Goal: Check status: Check status

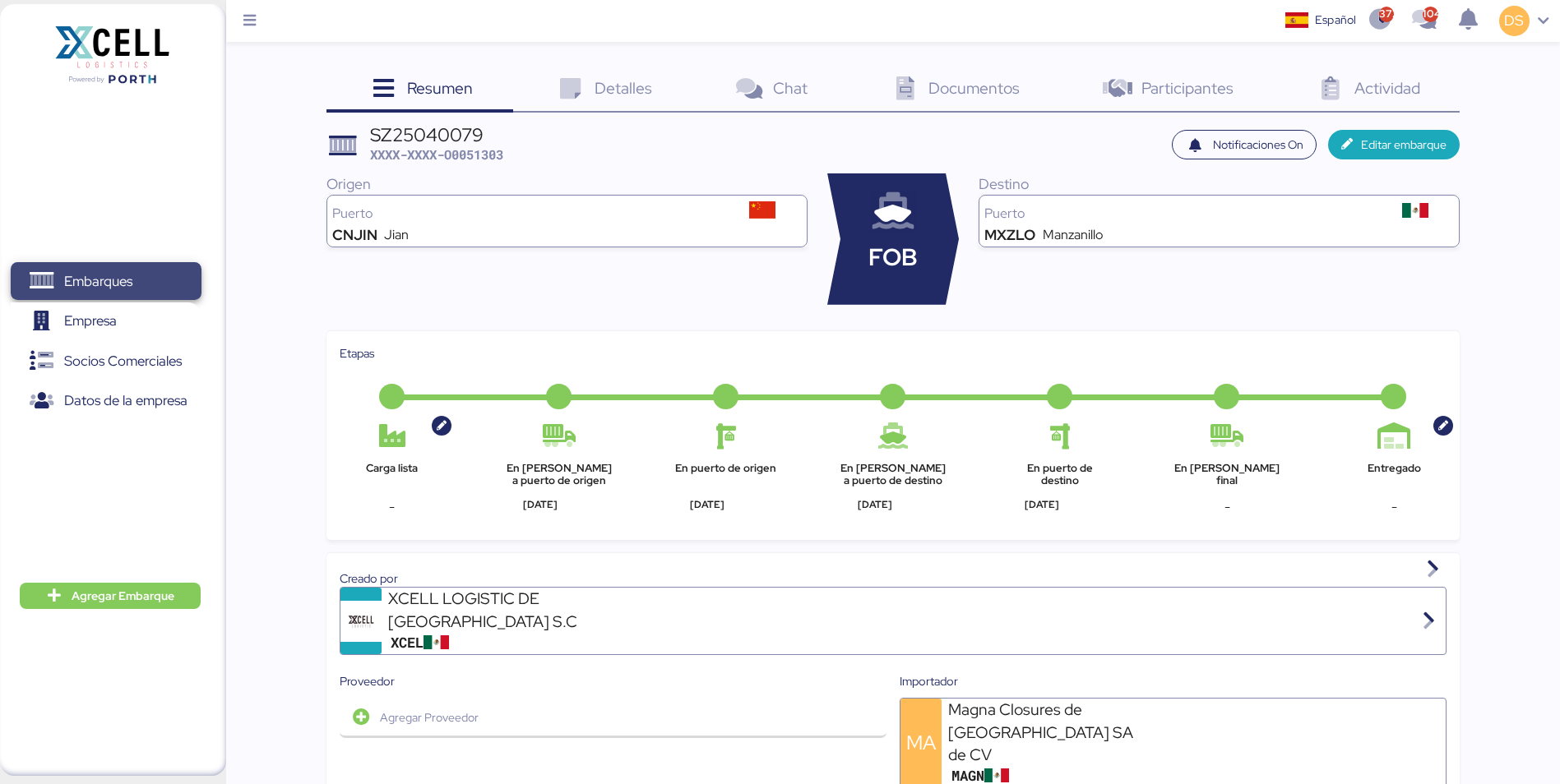
click at [93, 285] on span "Embarques" at bounding box center [98, 282] width 69 height 24
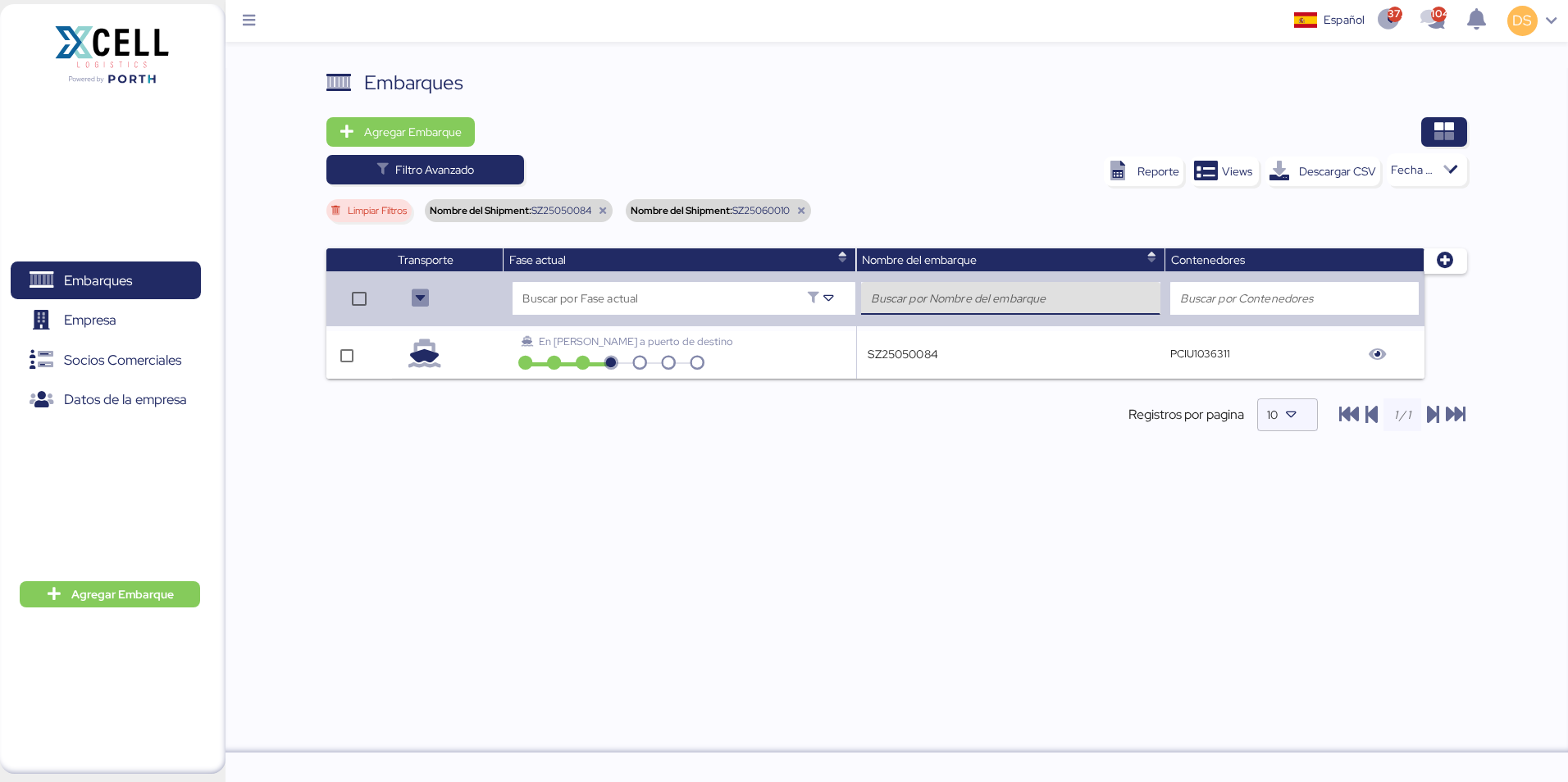
click at [939, 294] on input "search" at bounding box center [1010, 298] width 279 height 19
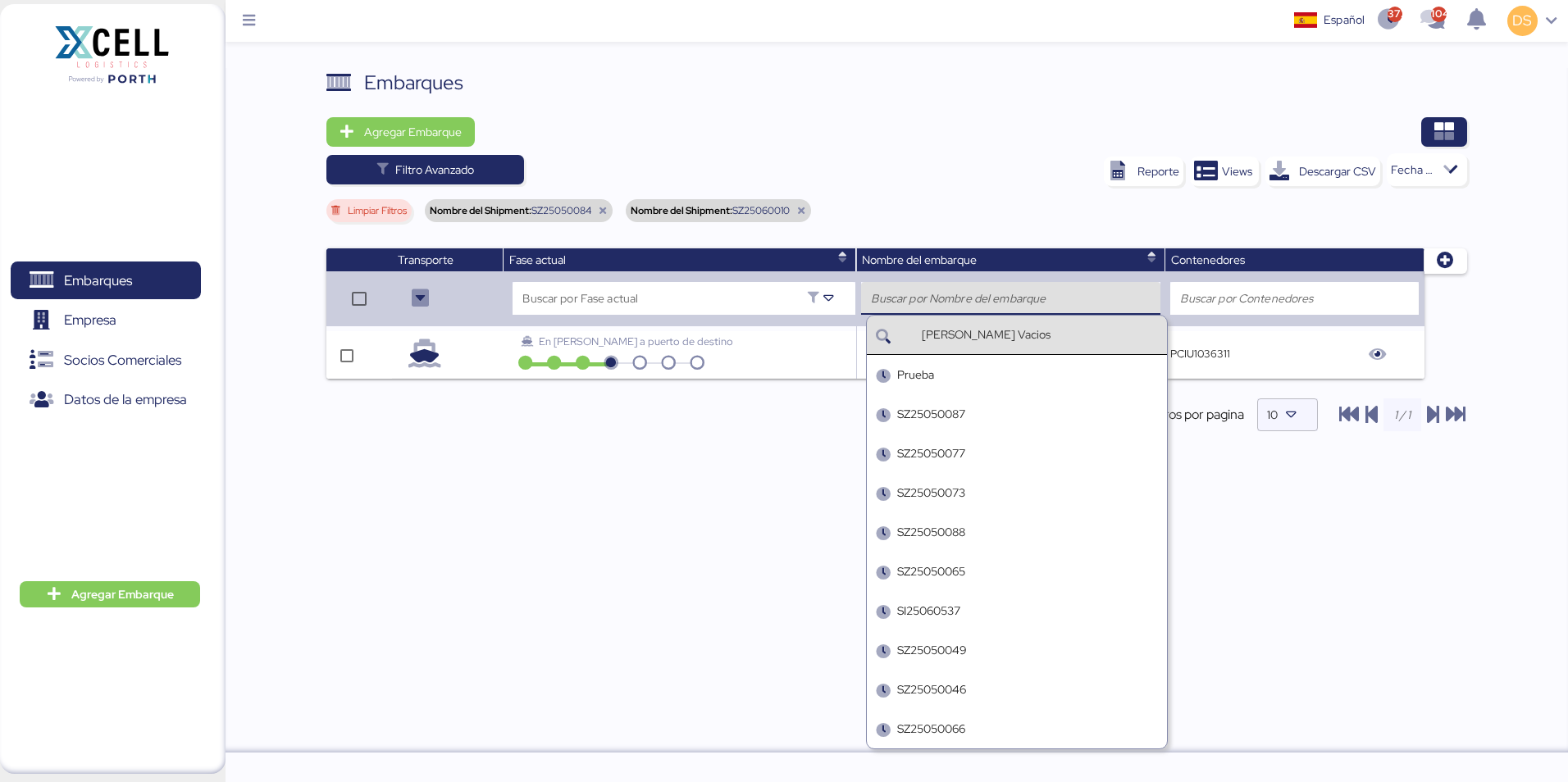
click at [377, 212] on span "Limpiar Filtros" at bounding box center [378, 210] width 59 height 10
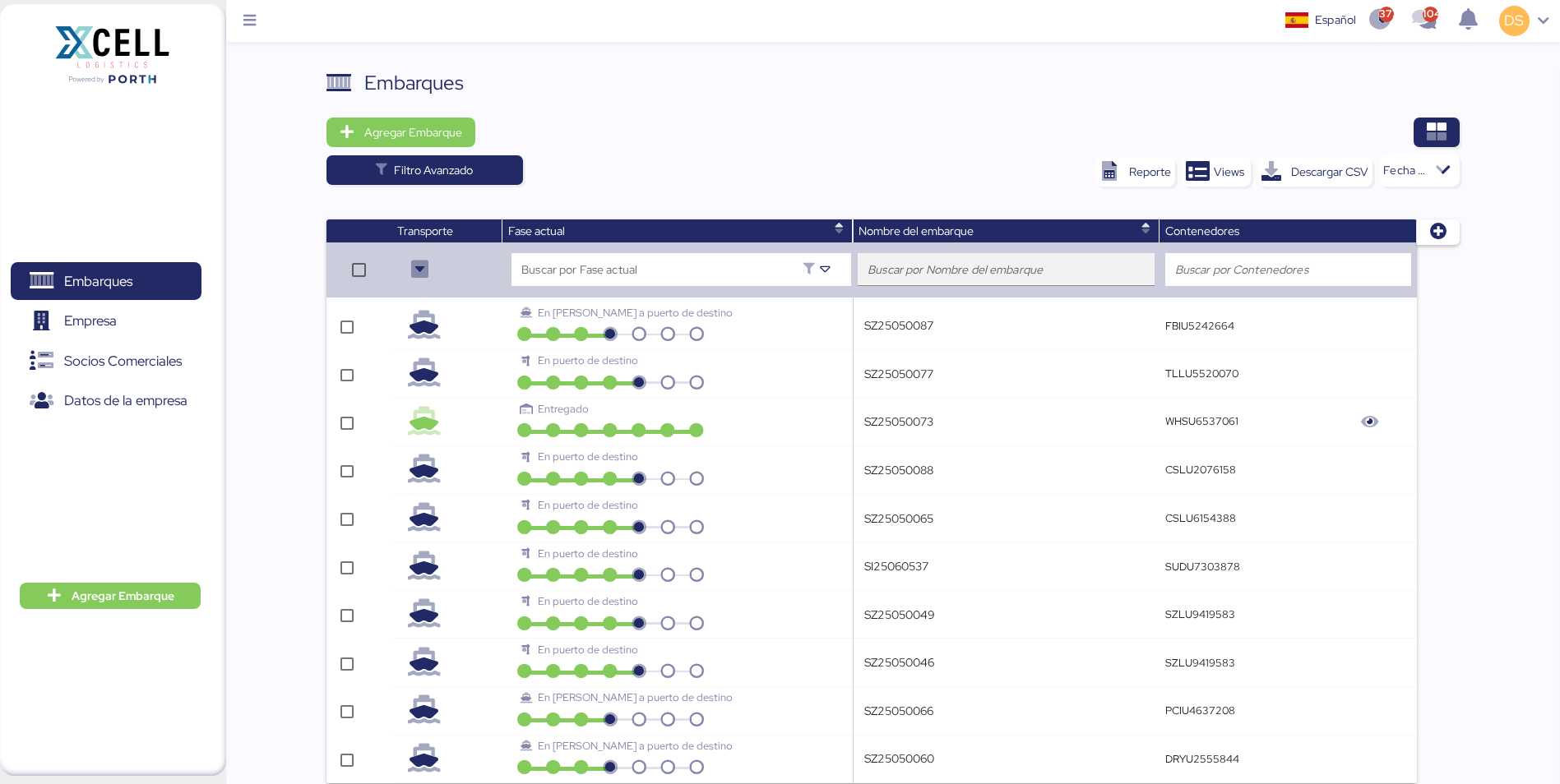
click at [982, 269] on input "search" at bounding box center [1006, 269] width 277 height 19
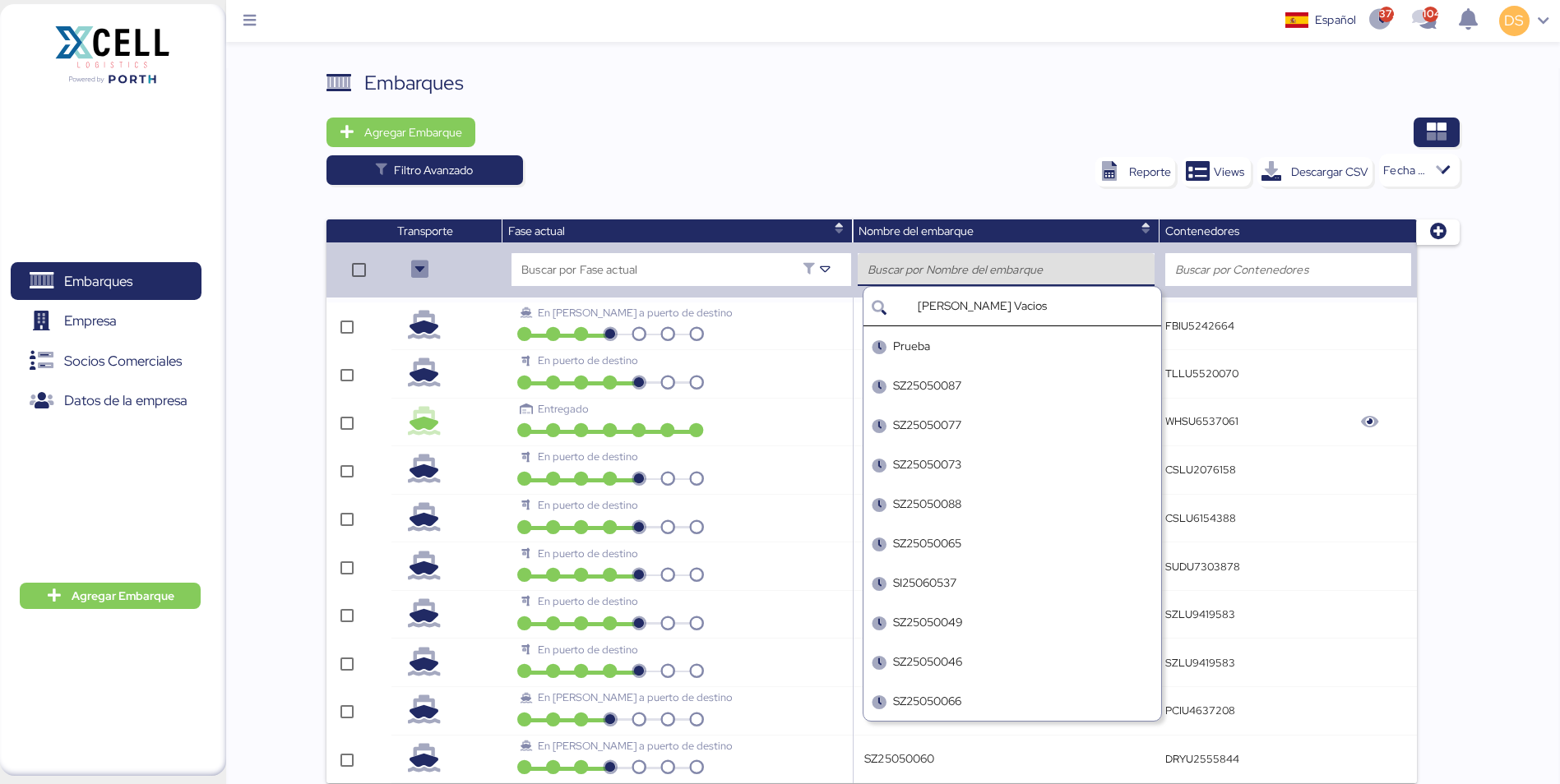
paste input "SZ25070007"
type input "SZ25070007"
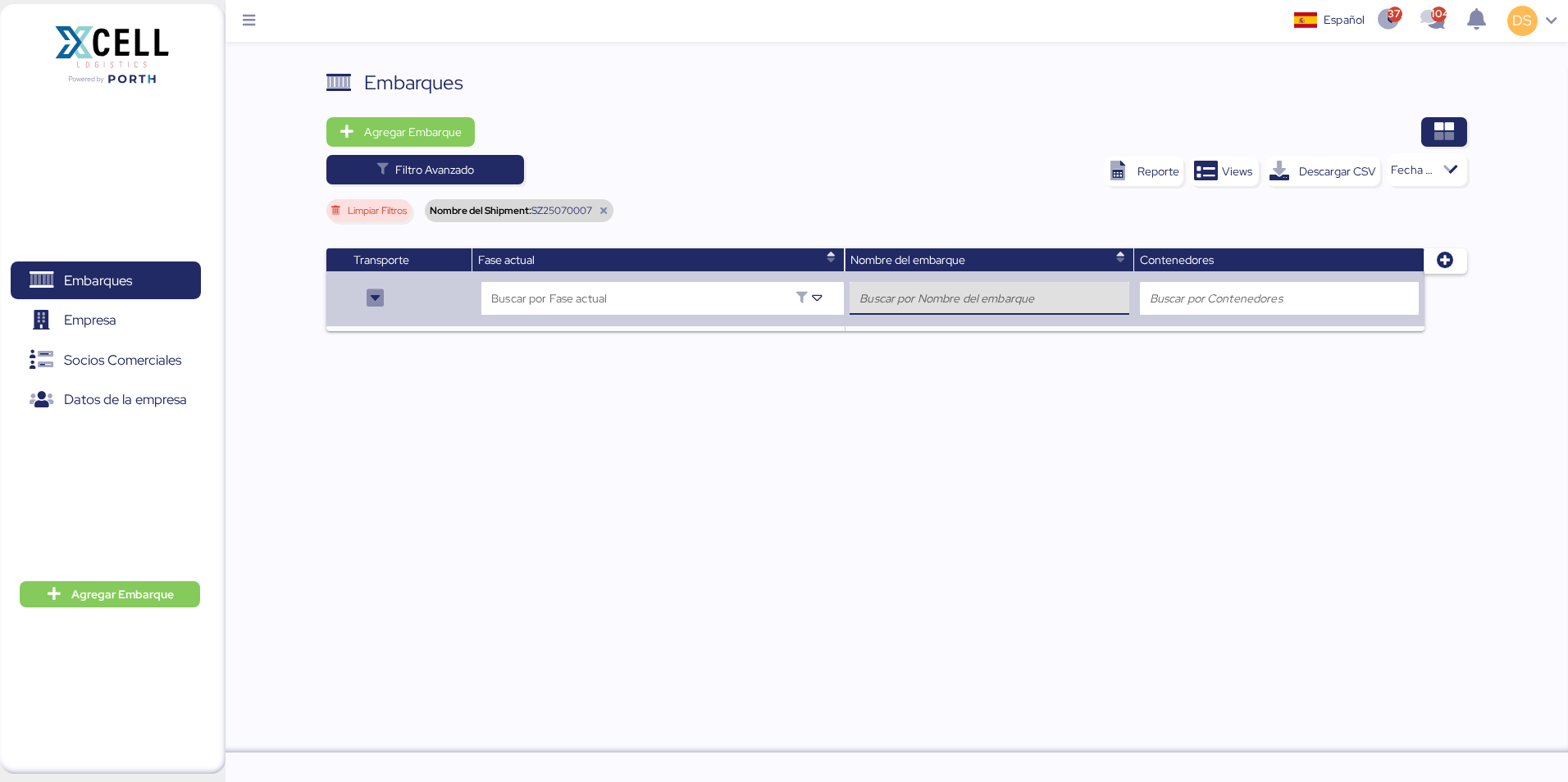
click at [940, 296] on input "search" at bounding box center [989, 298] width 260 height 19
paste input "SZ25070013"
type input "SZ25070013"
